Goal: Find specific page/section: Find specific page/section

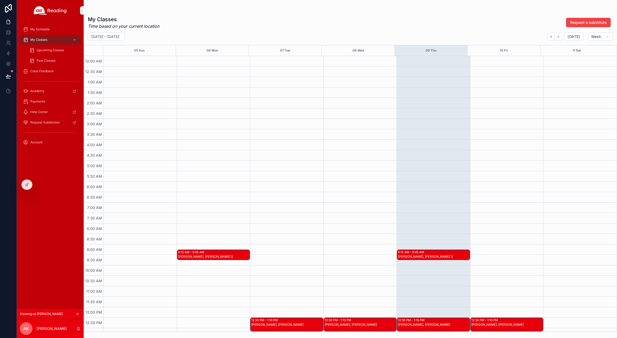
scroll to position [36, 0]
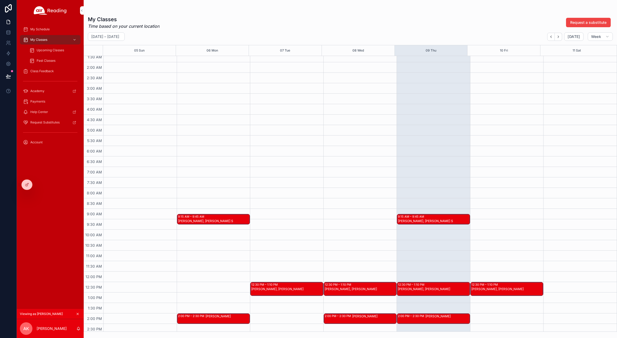
click at [0, 0] on icon at bounding box center [0, 0] width 0 height 0
click at [61, 220] on div "My Schedule My Classes Upcoming Classes Past Classes Class Feedback Academy Pay…" at bounding box center [50, 165] width 67 height 288
click at [45, 30] on span "My Schedule" at bounding box center [39, 29] width 19 height 4
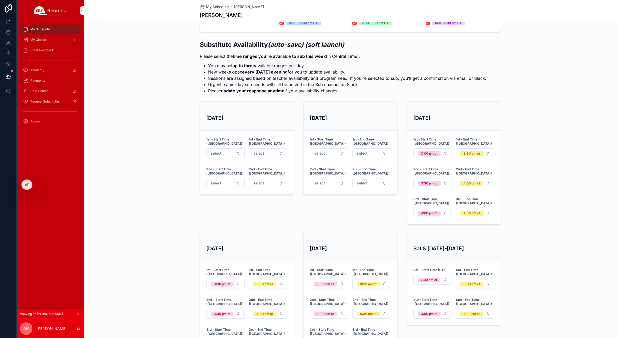
scroll to position [139, 0]
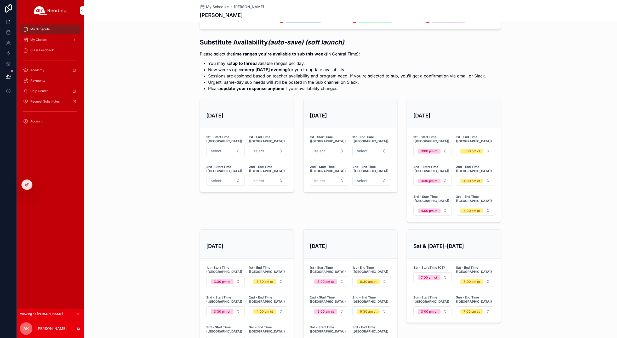
click at [36, 40] on span "My Classes" at bounding box center [38, 40] width 17 height 4
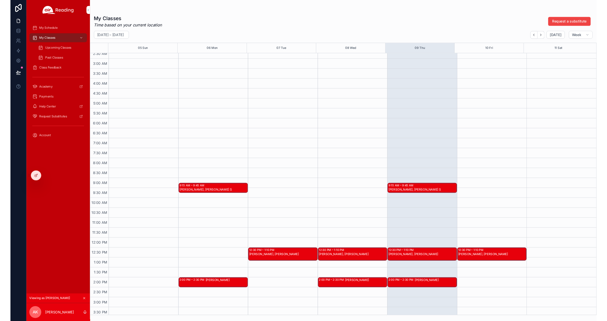
scroll to position [138, 0]
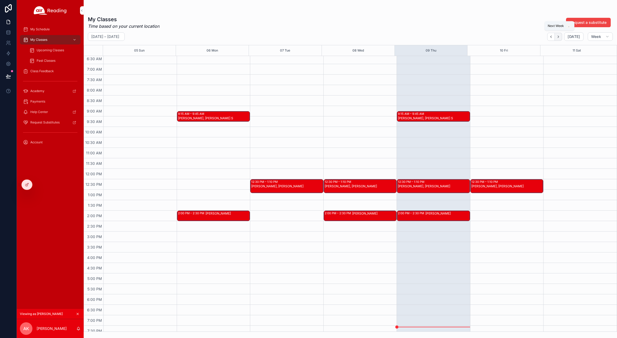
click at [559, 38] on icon "Next" at bounding box center [558, 37] width 4 height 4
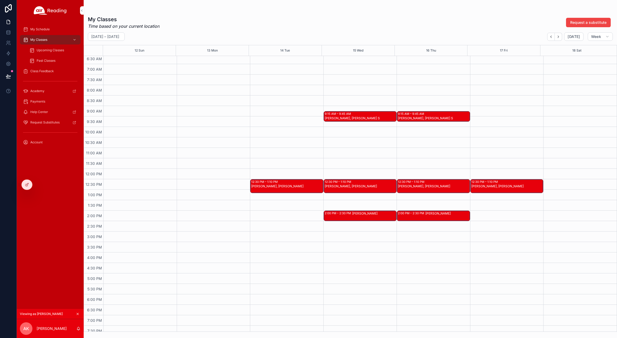
click at [3, 334] on div at bounding box center [8, 169] width 17 height 338
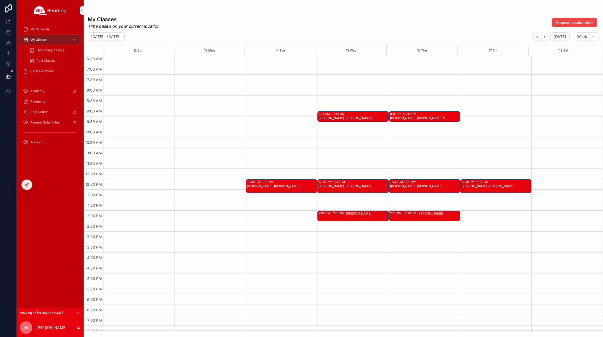
click at [39, 40] on span "My Classes" at bounding box center [38, 40] width 17 height 4
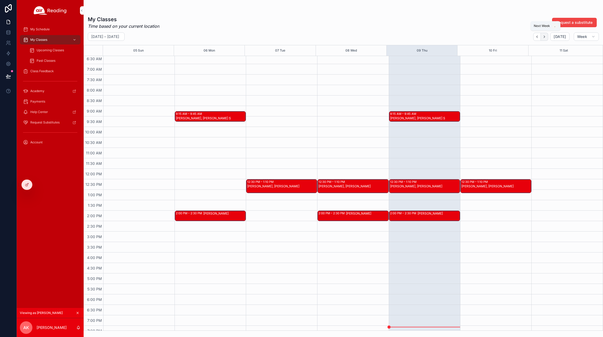
click at [546, 37] on icon "Next" at bounding box center [544, 37] width 4 height 4
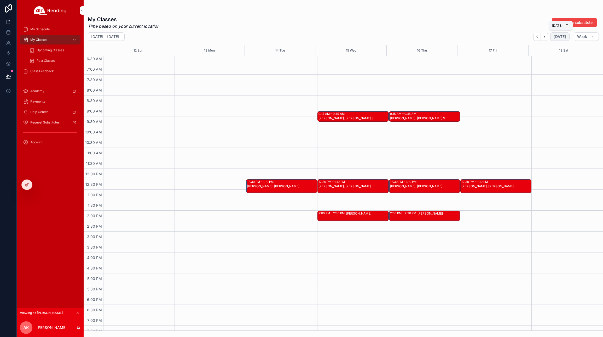
click at [559, 36] on span "[DATE]" at bounding box center [560, 36] width 12 height 5
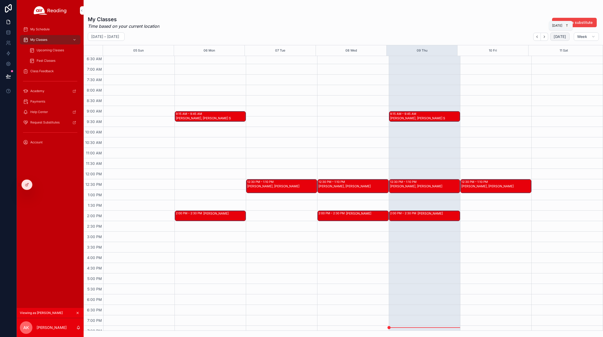
click at [559, 37] on span "[DATE]" at bounding box center [560, 36] width 12 height 5
click at [557, 37] on span "[DATE]" at bounding box center [560, 36] width 12 height 5
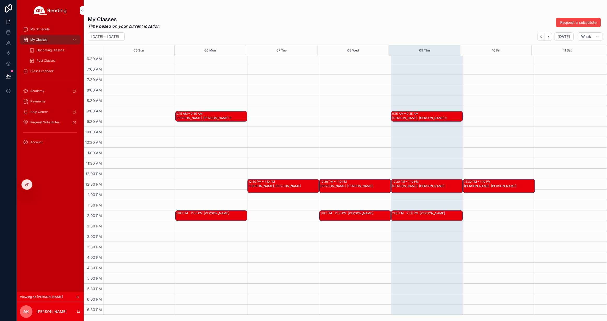
click at [45, 39] on span "My Classes" at bounding box center [38, 40] width 17 height 4
click at [41, 49] on span "Upcoming Classes" at bounding box center [50, 50] width 27 height 4
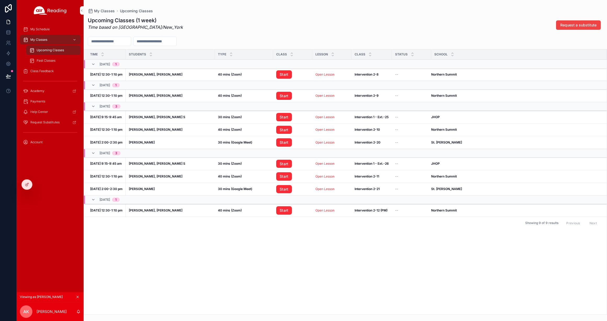
click at [41, 27] on span "My Schedule" at bounding box center [39, 29] width 19 height 4
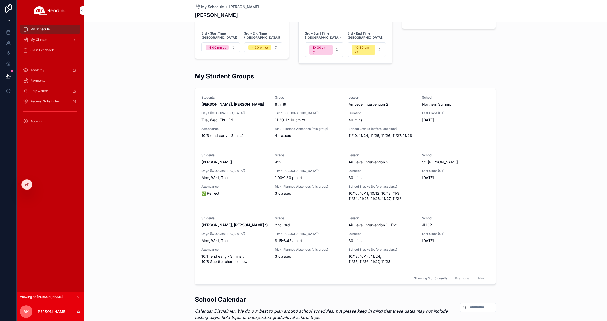
scroll to position [436, 0]
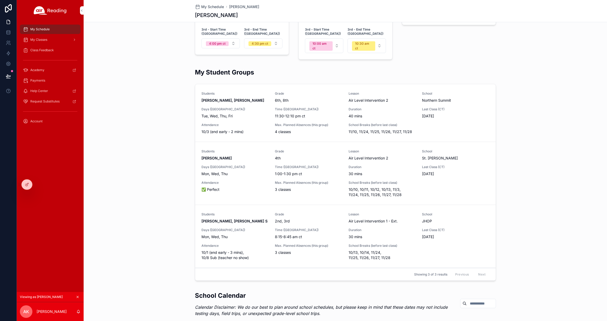
click at [0, 0] on icon at bounding box center [0, 0] width 0 height 0
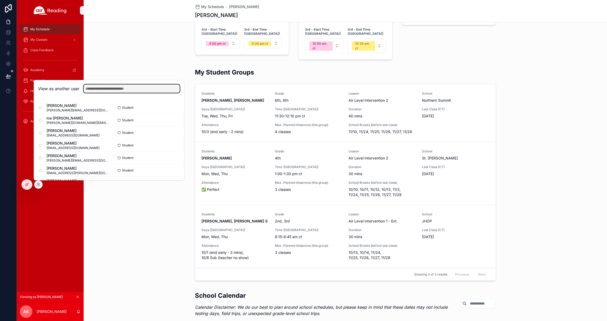
click at [93, 89] on input "text" at bounding box center [132, 88] width 96 height 8
type input "******"
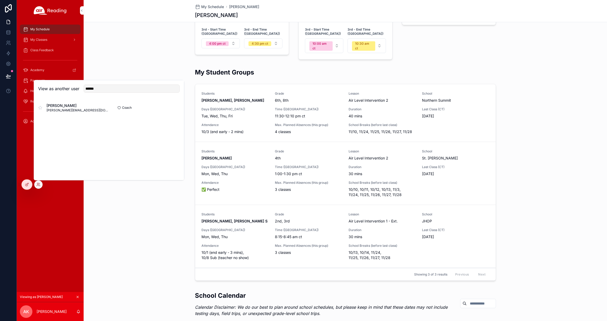
click at [0, 0] on button "Select" at bounding box center [0, 0] width 0 height 0
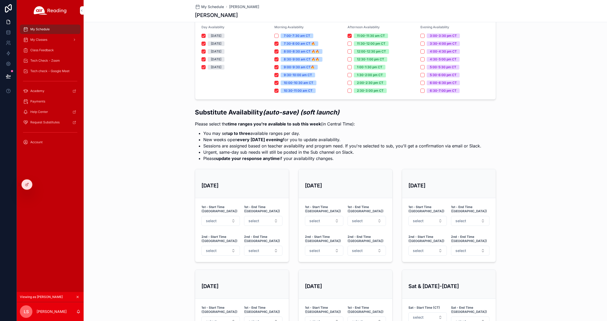
scroll to position [71, 0]
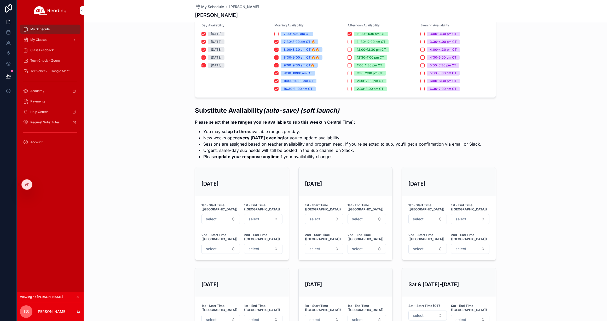
click at [39, 39] on span "My Classes" at bounding box center [38, 40] width 17 height 4
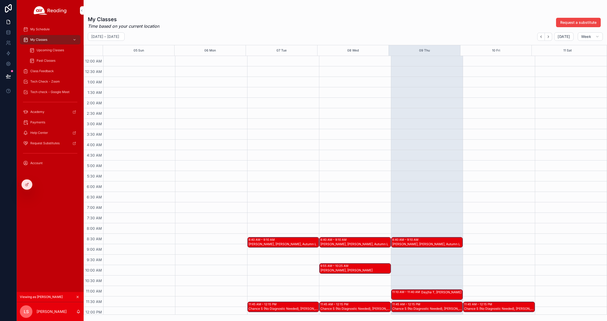
click at [43, 29] on span "My Schedule" at bounding box center [39, 29] width 19 height 4
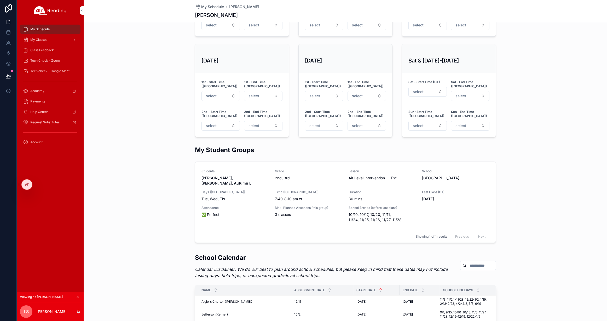
scroll to position [320, 0]
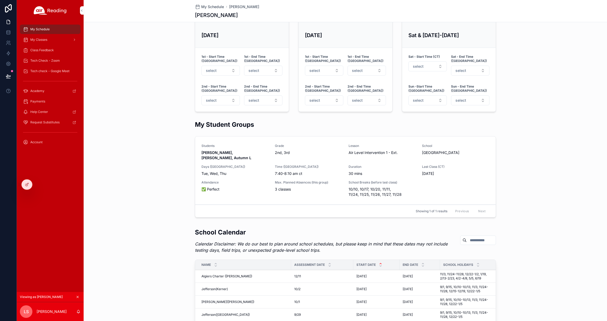
click at [45, 39] on span "My Classes" at bounding box center [38, 40] width 17 height 4
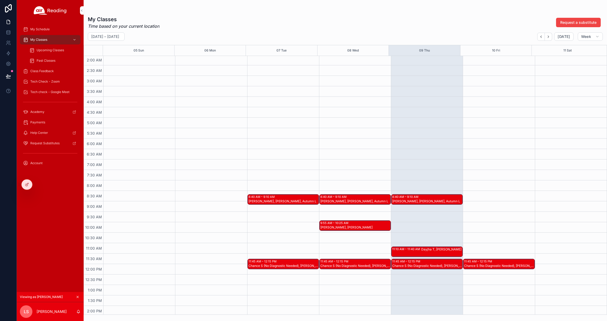
scroll to position [86, 0]
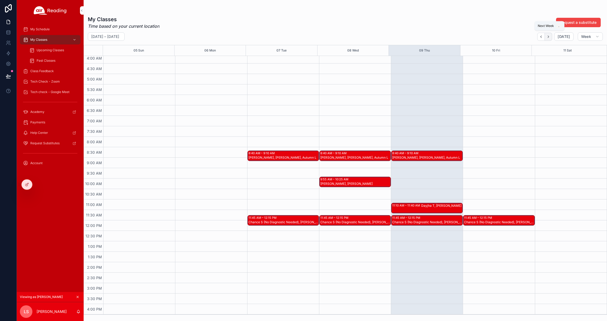
click at [550, 37] on icon "Next" at bounding box center [548, 37] width 4 height 4
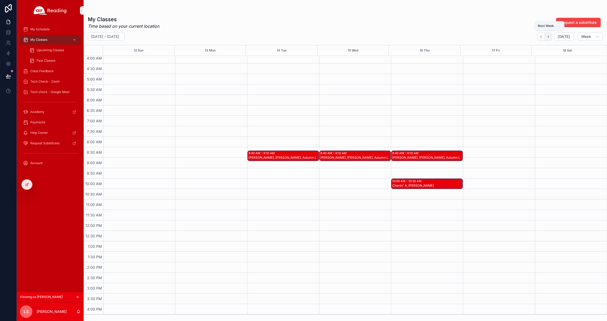
click at [550, 37] on icon "Next" at bounding box center [548, 37] width 4 height 4
drag, startPoint x: 561, startPoint y: 36, endPoint x: 40, endPoint y: 41, distance: 521.1
click at [561, 36] on span "[DATE]" at bounding box center [564, 36] width 12 height 5
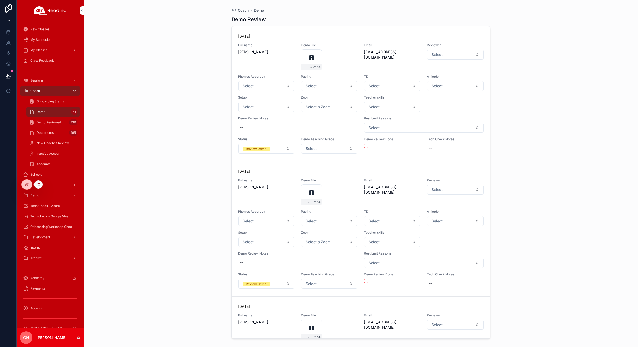
click at [39, 184] on icon at bounding box center [39, 183] width 1 height 1
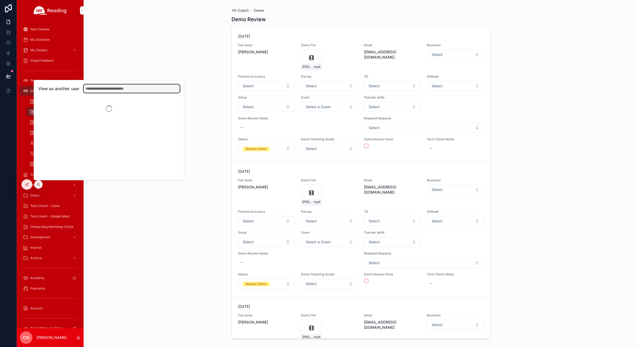
click at [102, 91] on input "text" at bounding box center [132, 88] width 96 height 8
click at [102, 86] on input "****" at bounding box center [132, 88] width 96 height 8
type input "*"
type input "*******"
click at [174, 106] on button "Select" at bounding box center [173, 108] width 14 height 8
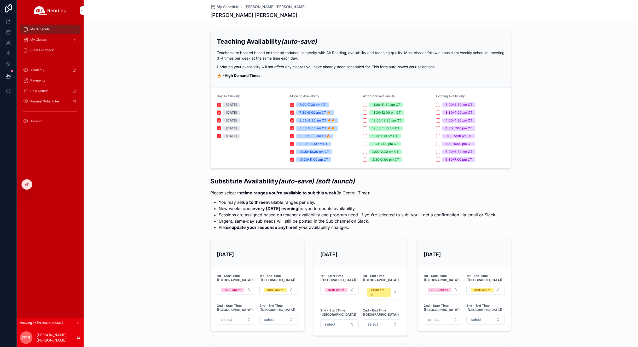
click at [38, 39] on span "My Classes" at bounding box center [38, 40] width 17 height 4
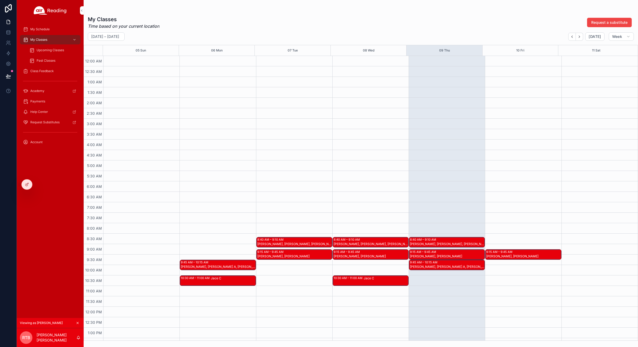
click at [45, 49] on span "Upcoming Classes" at bounding box center [50, 50] width 27 height 4
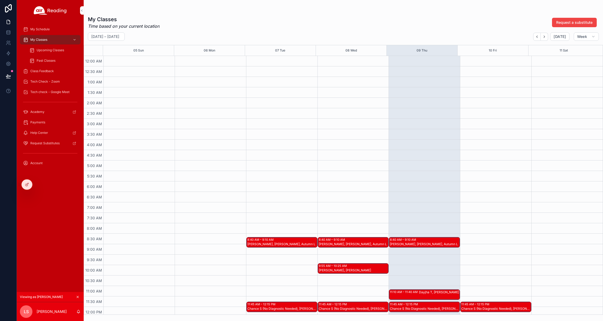
scroll to position [86, 0]
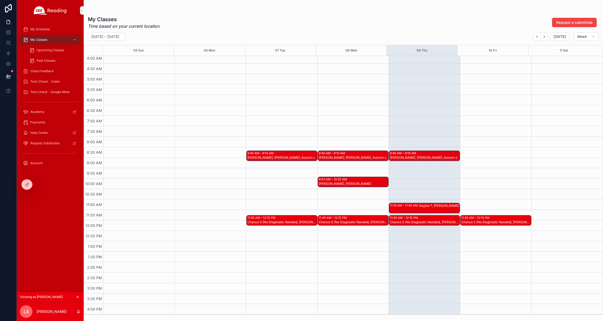
click at [0, 0] on div at bounding box center [0, 0] width 0 height 0
click at [0, 0] on icon at bounding box center [0, 0] width 0 height 0
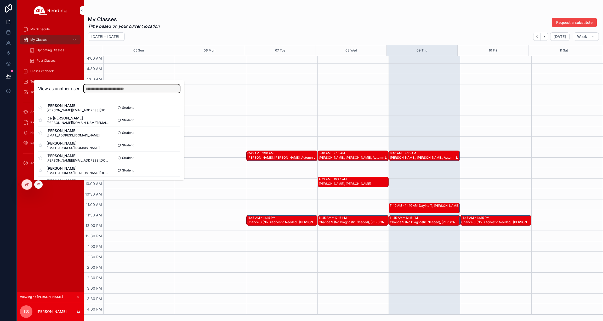
click at [106, 88] on input "text" at bounding box center [132, 88] width 96 height 8
type input "*"
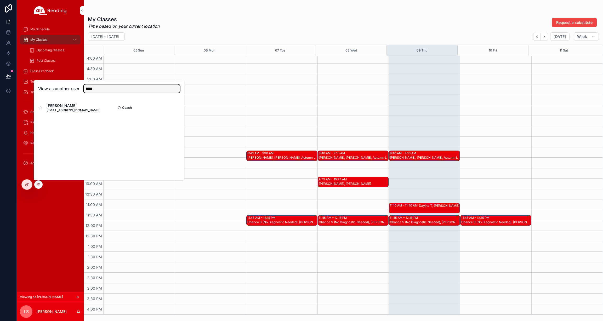
type input "*****"
click at [0, 0] on button "Select" at bounding box center [0, 0] width 0 height 0
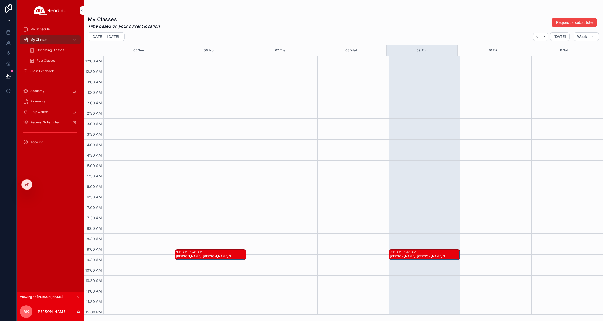
click at [52, 50] on span "Upcoming Classes" at bounding box center [50, 50] width 27 height 4
